Goal: Complete application form

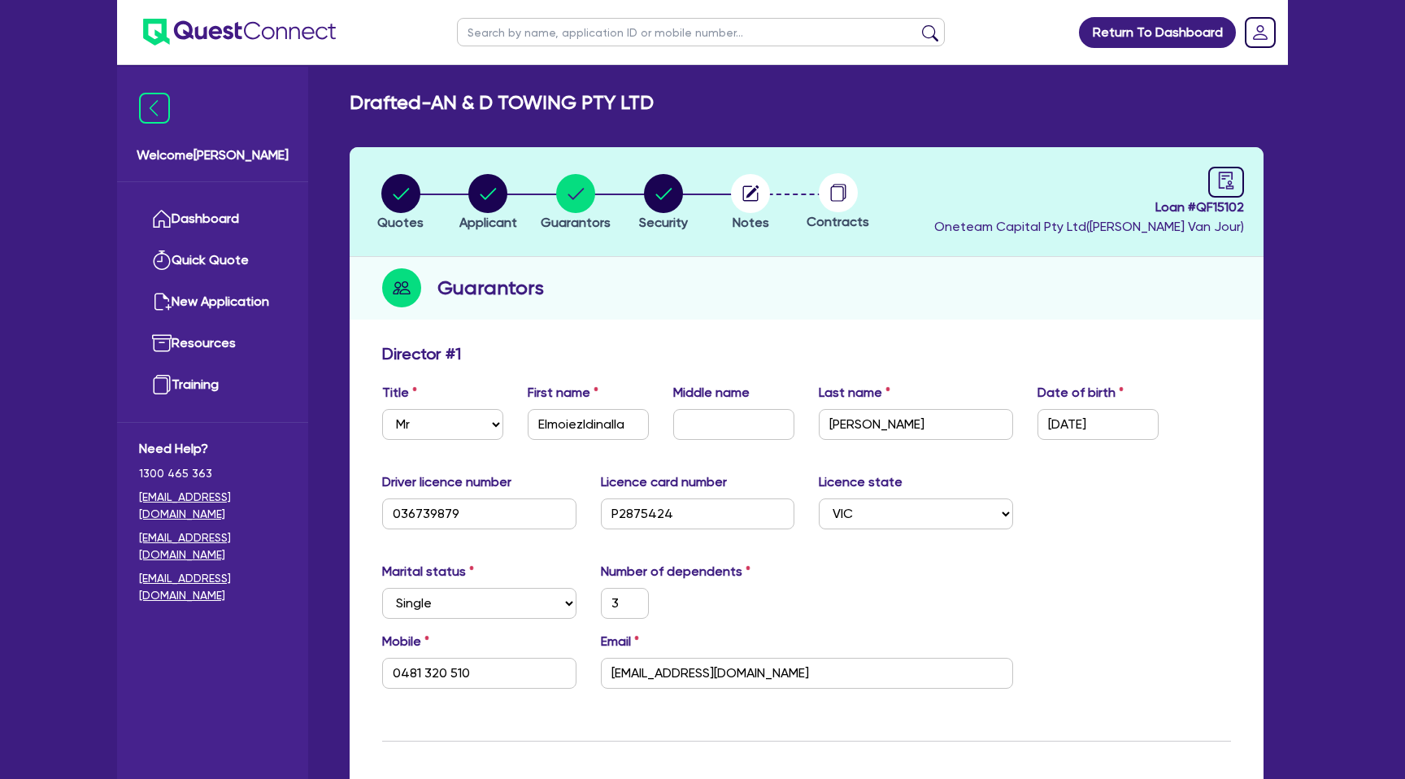
select select "MR"
select select "VIC"
select select "SINGLE"
select select "CASH"
select select "CREDIT_CARD"
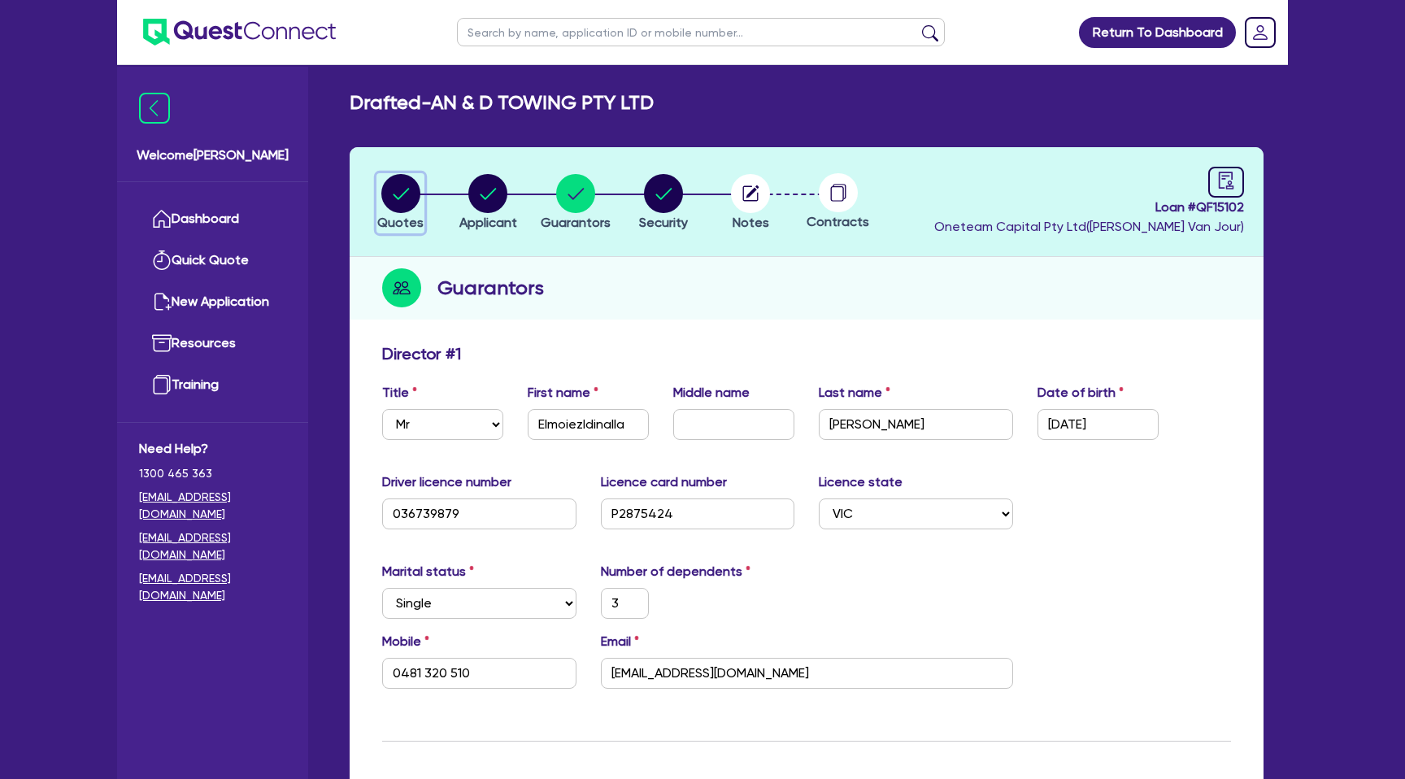
click at [384, 190] on circle "button" at bounding box center [400, 193] width 39 height 39
select select "CARS_AND_LIGHT_TRUCKS"
select select "PASSENGER_VEHICLES"
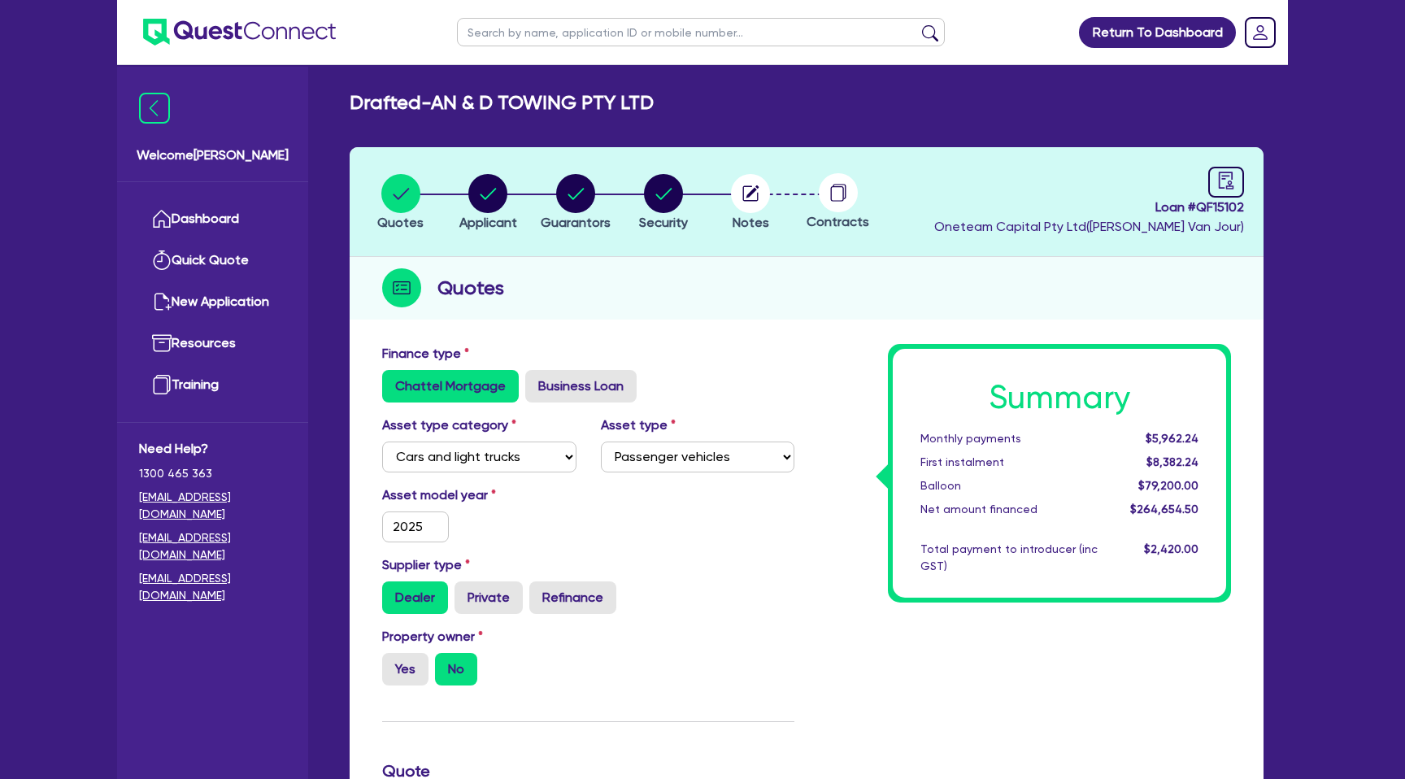
drag, startPoint x: 544, startPoint y: 35, endPoint x: 544, endPoint y: 26, distance: 8.9
click at [544, 30] on input "text" at bounding box center [701, 32] width 488 height 28
type input "rafi"
click button "submit" at bounding box center [930, 35] width 26 height 23
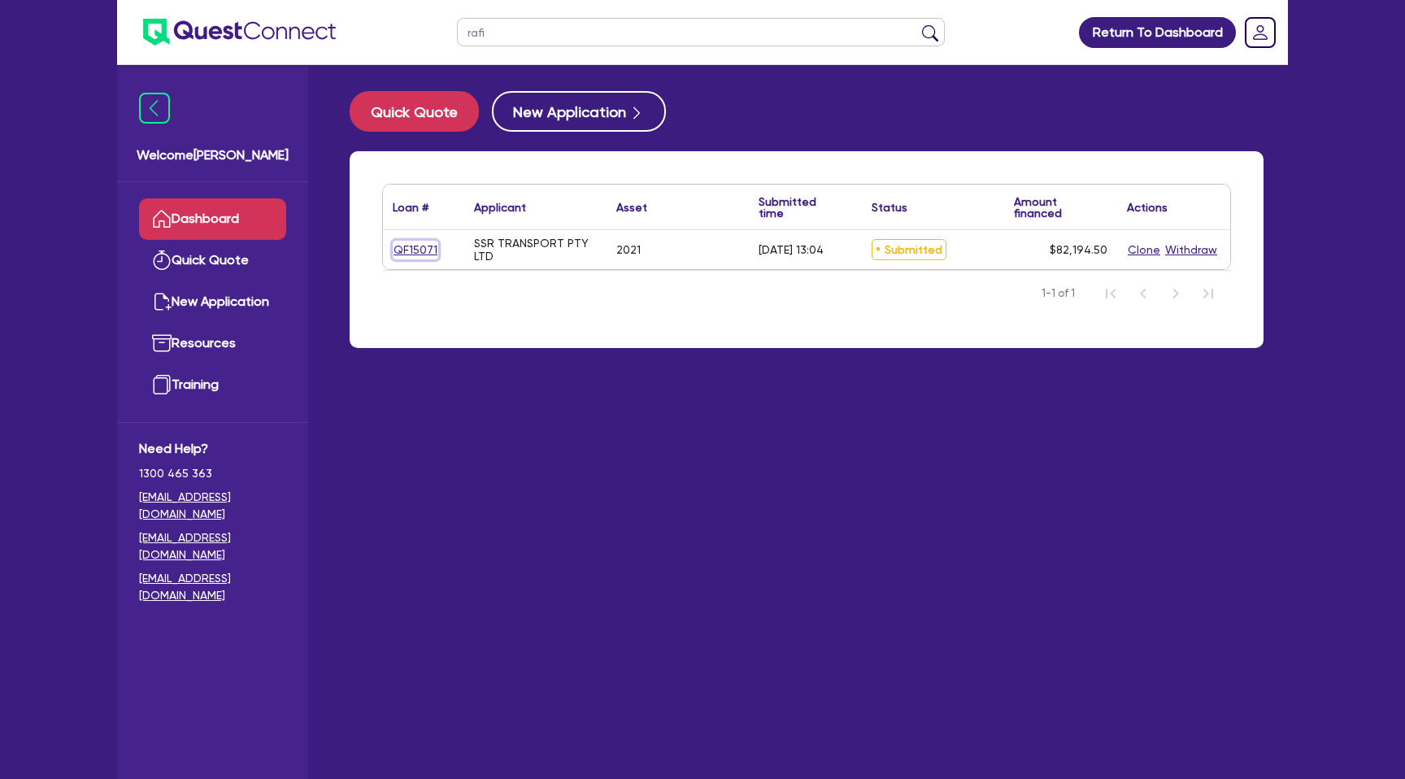
click at [417, 251] on link "QF15071" at bounding box center [416, 250] width 46 height 19
select select "CARS_AND_LIGHT_TRUCKS"
select select "PASSENGER_VEHICLES"
